Goal: Transaction & Acquisition: Purchase product/service

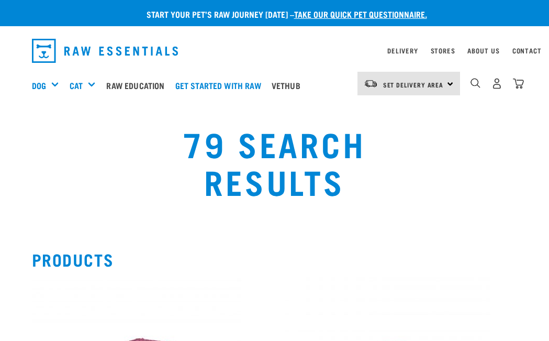
select select
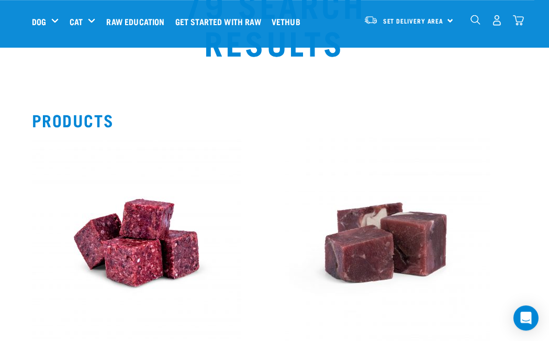
scroll to position [55, 0]
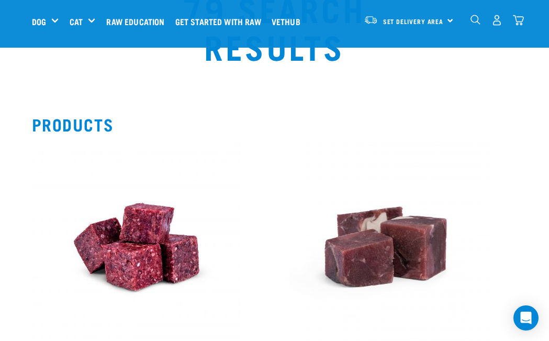
click at [474, 20] on img "dropdown navigation" at bounding box center [476, 20] width 10 height 10
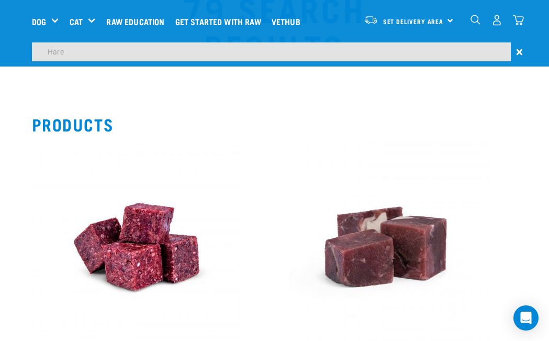
click at [390, 46] on input "Hare" at bounding box center [271, 51] width 479 height 19
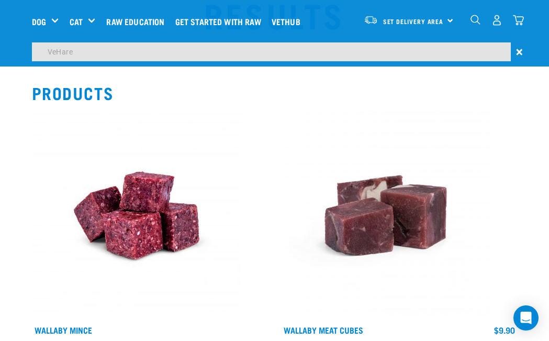
click at [304, 52] on input "VeHare" at bounding box center [271, 51] width 479 height 19
type input "V"
type input "Venison"
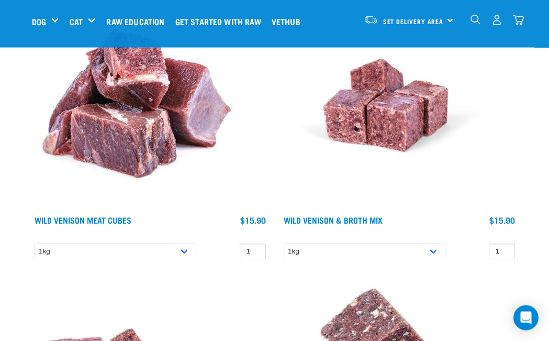
scroll to position [3252, 0]
click at [130, 136] on img at bounding box center [136, 105] width 209 height 209
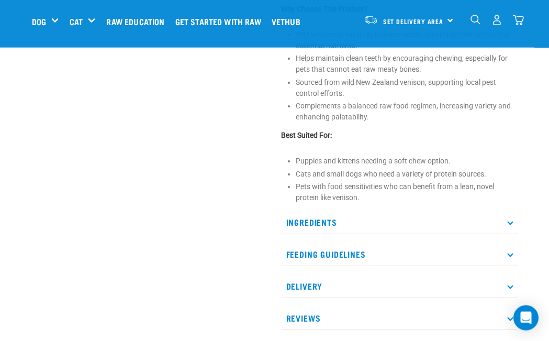
scroll to position [455, 0]
click at [362, 233] on p "Ingredients" at bounding box center [399, 221] width 237 height 24
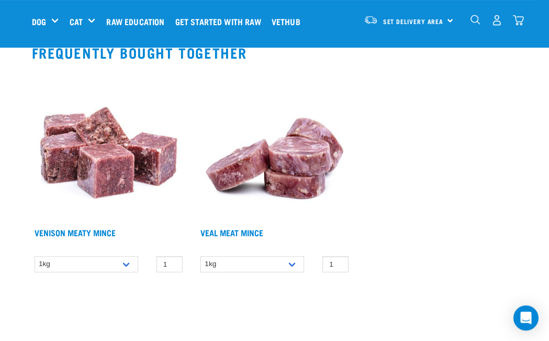
scroll to position [891, 0]
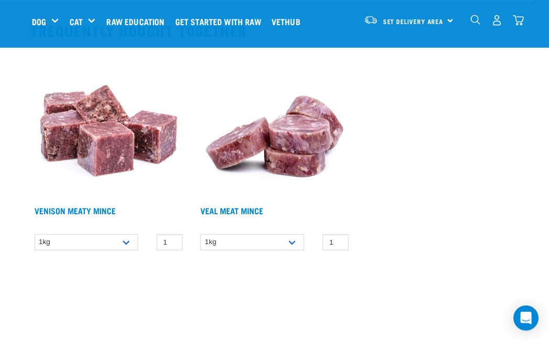
click at [111, 157] on img at bounding box center [108, 123] width 153 height 153
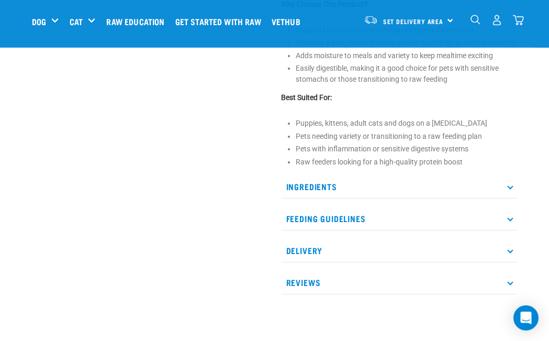
scroll to position [448, 0]
click at [310, 174] on p "Ingredients" at bounding box center [399, 186] width 237 height 24
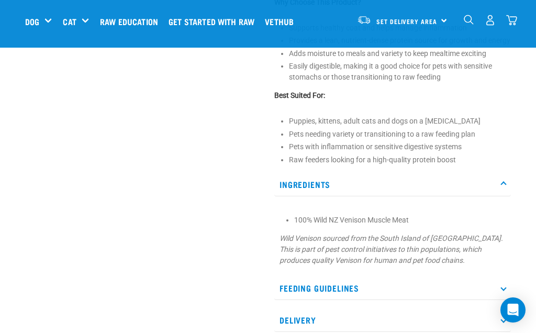
scroll to position [446, 0]
